Goal: Transaction & Acquisition: Book appointment/travel/reservation

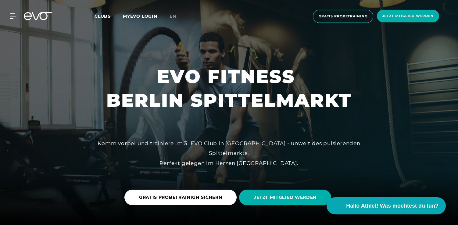
click at [98, 16] on span "Clubs" at bounding box center [103, 15] width 16 height 5
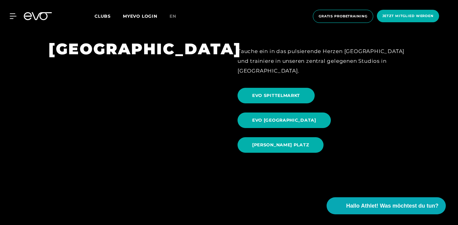
scroll to position [579, 0]
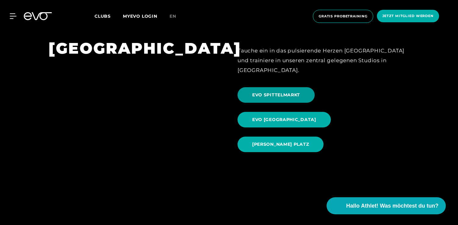
click at [271, 92] on span "EVO SPITTELMARKT" at bounding box center [276, 95] width 48 height 6
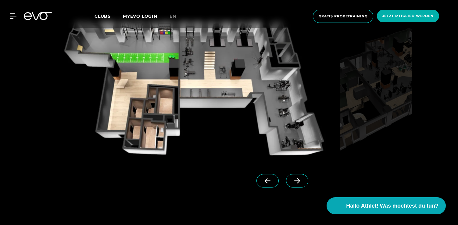
scroll to position [559, 0]
click at [298, 183] on icon at bounding box center [297, 180] width 11 height 5
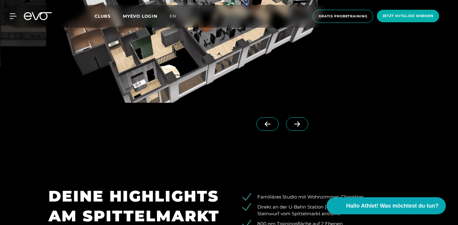
scroll to position [611, 0]
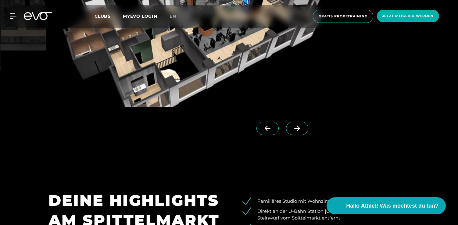
click at [291, 134] on span at bounding box center [297, 128] width 22 height 13
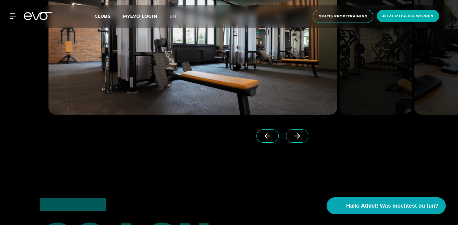
scroll to position [1448, 0]
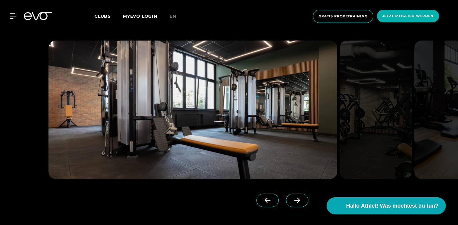
click at [299, 198] on icon at bounding box center [297, 200] width 6 height 5
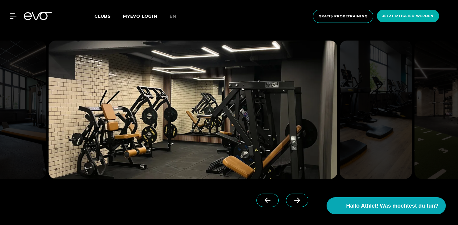
click at [299, 198] on icon at bounding box center [297, 200] width 6 height 5
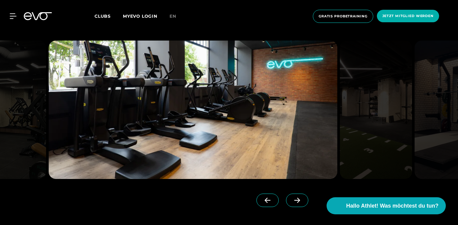
click at [299, 198] on icon at bounding box center [297, 200] width 6 height 5
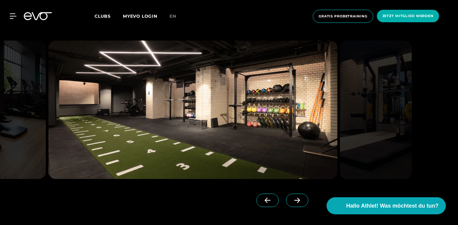
click at [299, 198] on icon at bounding box center [297, 200] width 6 height 5
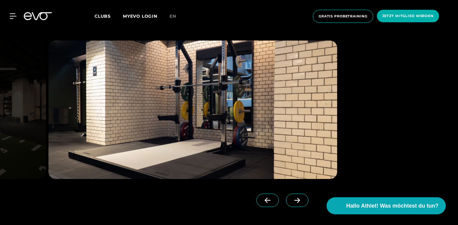
click at [299, 198] on icon at bounding box center [297, 200] width 6 height 5
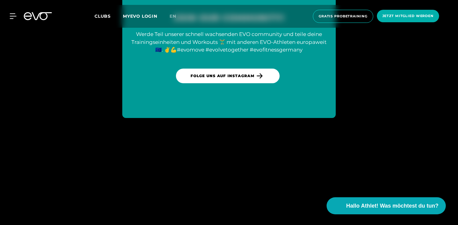
scroll to position [2624, 0]
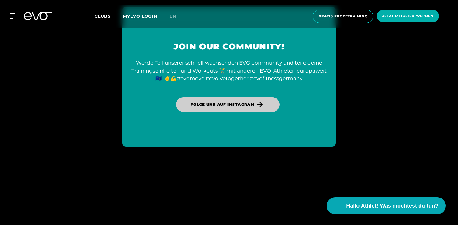
click at [221, 102] on span "Folge uns auf Instagram" at bounding box center [223, 104] width 64 height 5
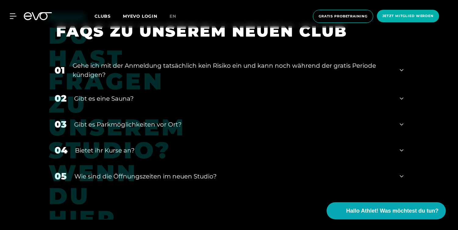
scroll to position [2330, 0]
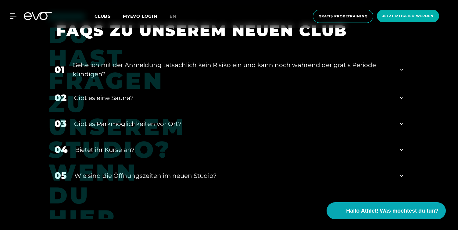
click at [123, 94] on div "Gibt es eine Sauna?" at bounding box center [233, 97] width 318 height 9
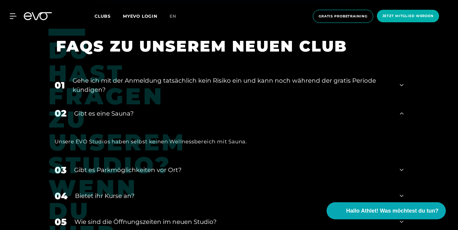
scroll to position [2310, 0]
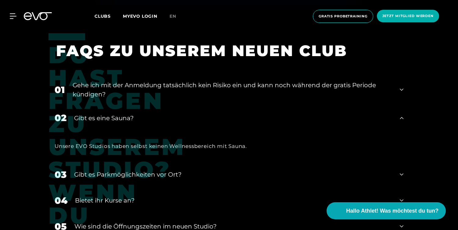
click at [112, 83] on div "Gehe ich mit der Anmeldung tatsächlich kein Risiko ein und kann noch während de…" at bounding box center [233, 89] width 320 height 18
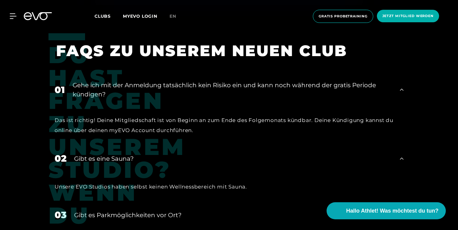
scroll to position [2288, 0]
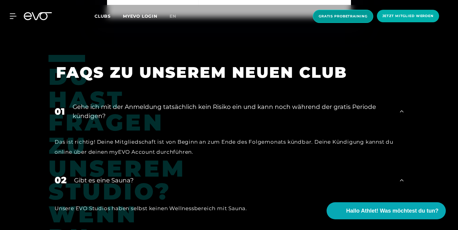
click at [336, 20] on span "Gratis Probetraining" at bounding box center [343, 16] width 60 height 13
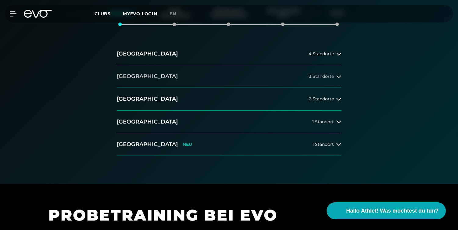
scroll to position [123, 0]
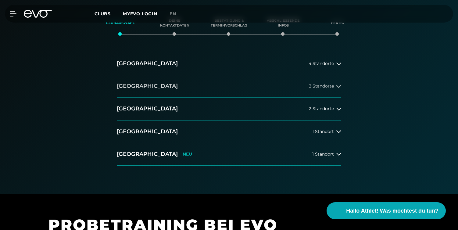
click at [296, 84] on button "[GEOGRAPHIC_DATA] 3 Standorte" at bounding box center [229, 86] width 224 height 23
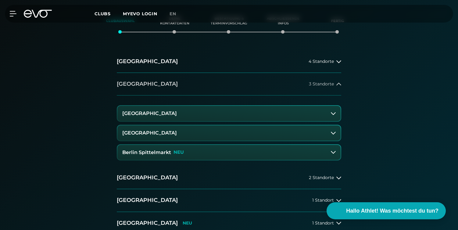
scroll to position [126, 0]
